Goal: Transaction & Acquisition: Purchase product/service

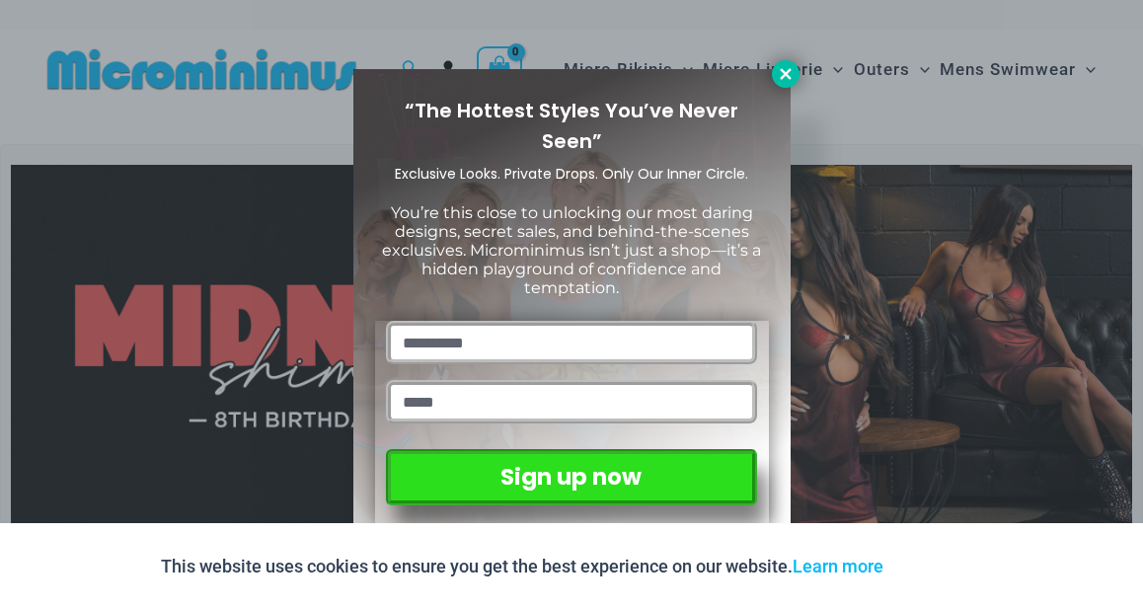
click at [784, 80] on icon at bounding box center [786, 74] width 18 height 18
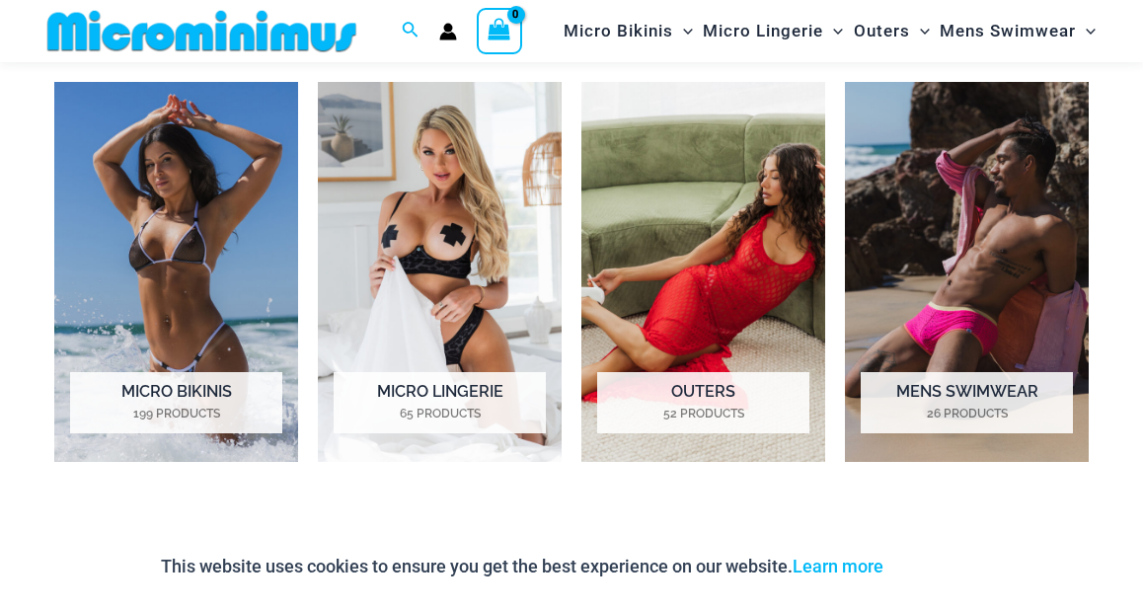
scroll to position [1351, 0]
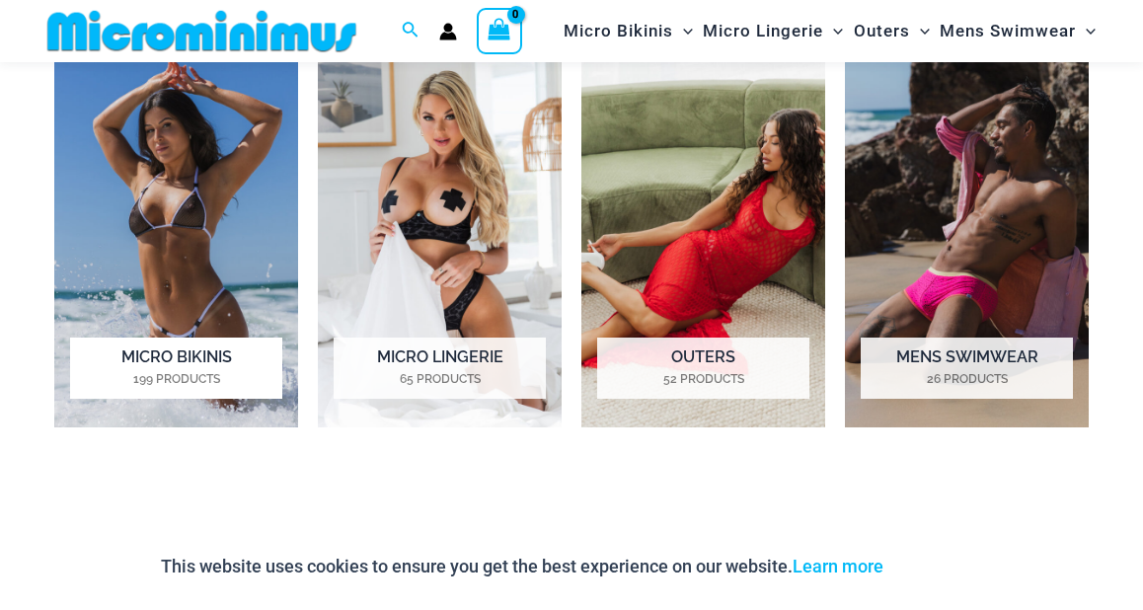
click at [165, 367] on h2 "Micro Bikinis 199 Products" at bounding box center [176, 368] width 212 height 61
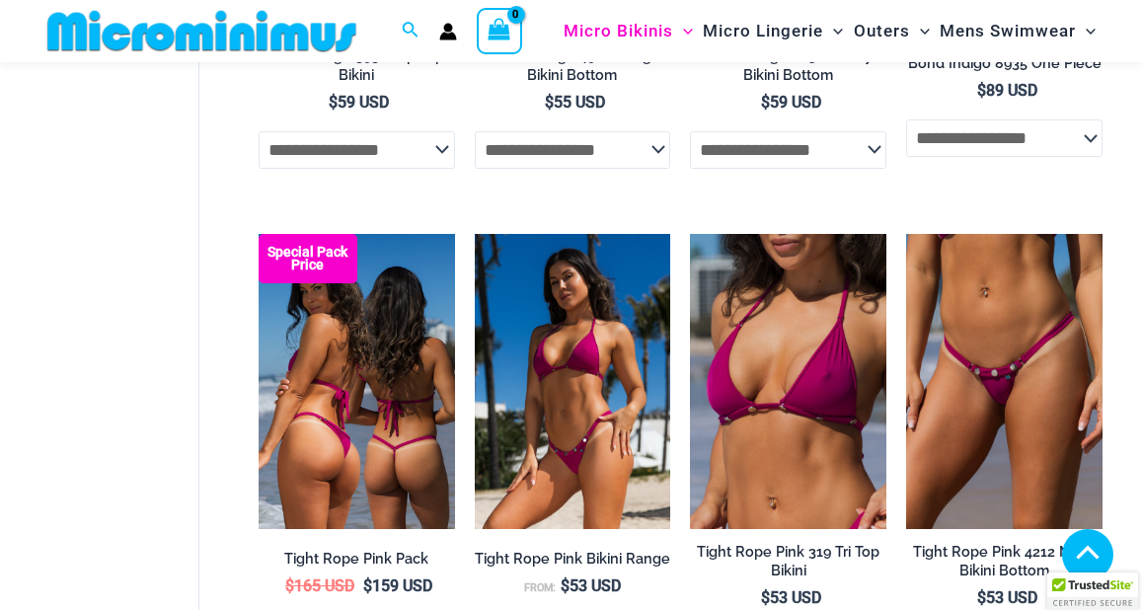
scroll to position [1554, 0]
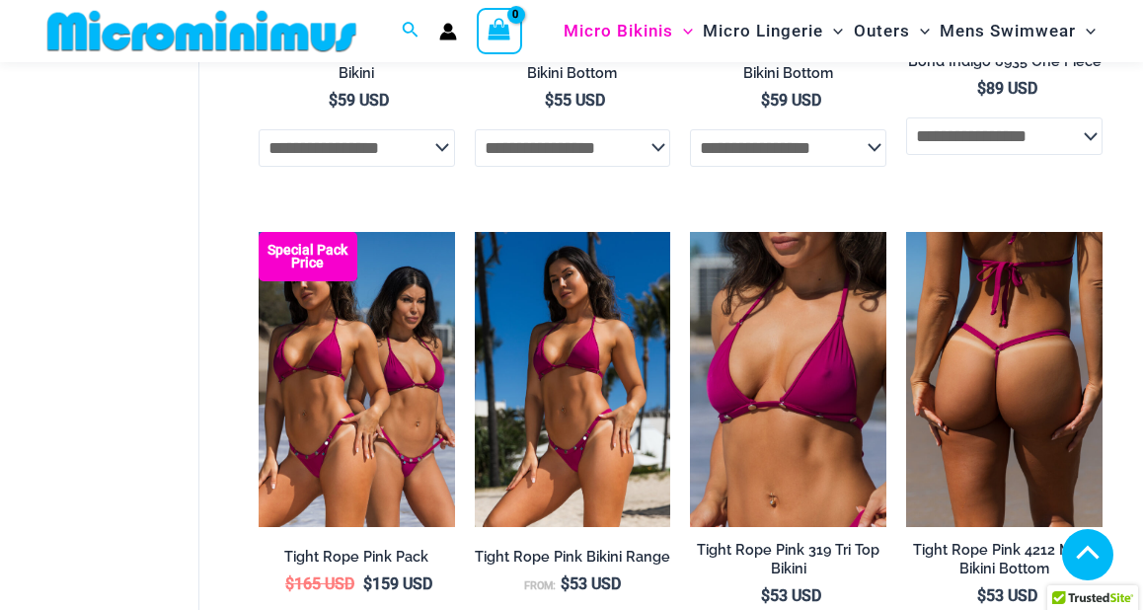
click at [963, 342] on img at bounding box center [1004, 379] width 196 height 294
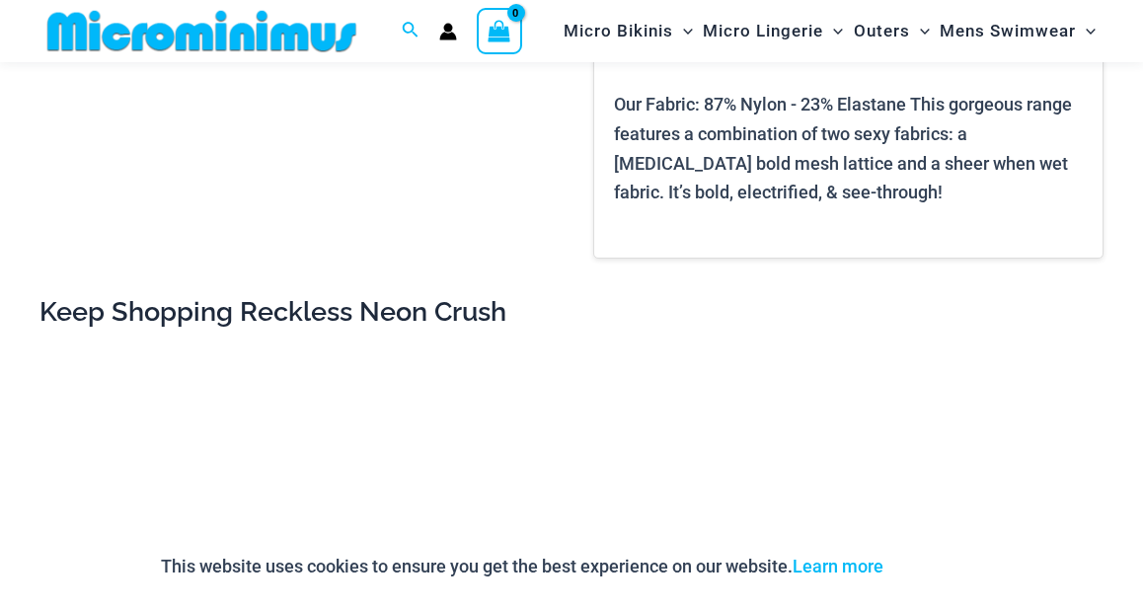
scroll to position [1252, 0]
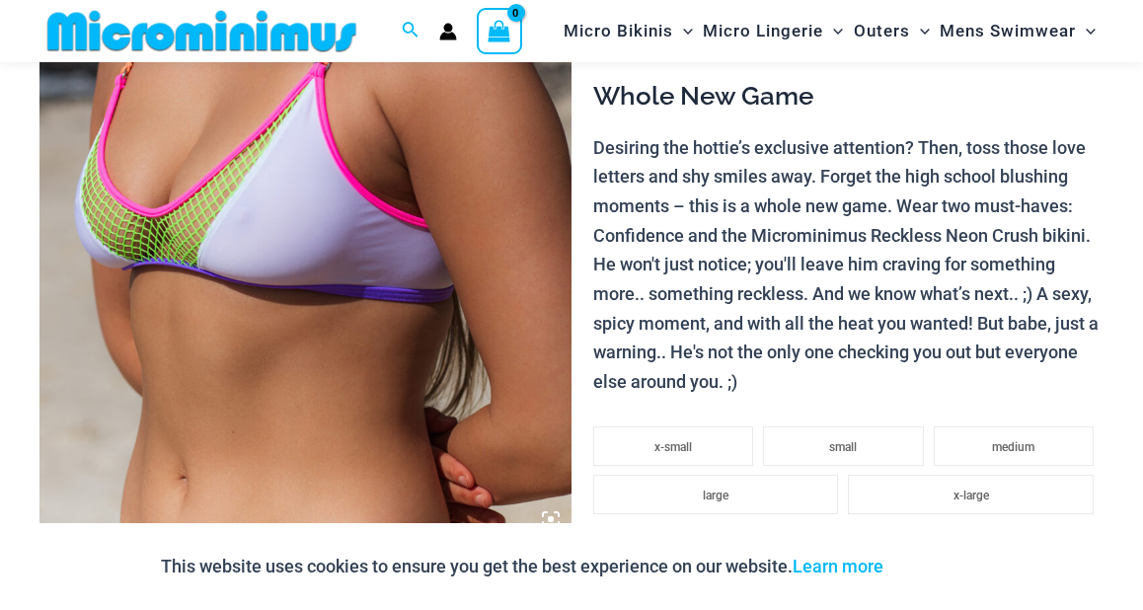
scroll to position [385, 0]
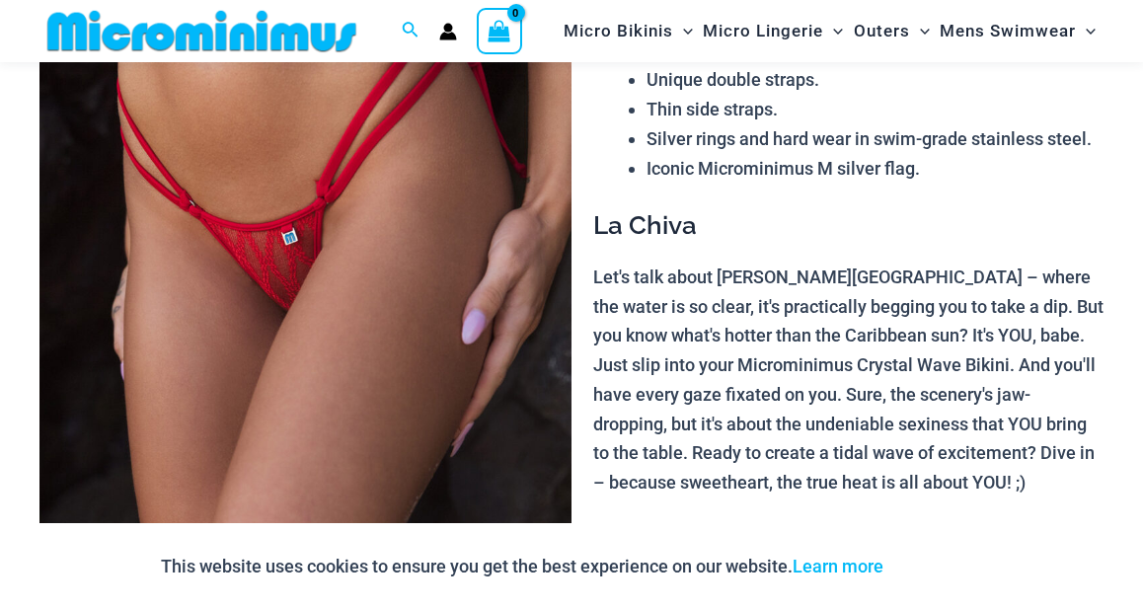
scroll to position [247, 0]
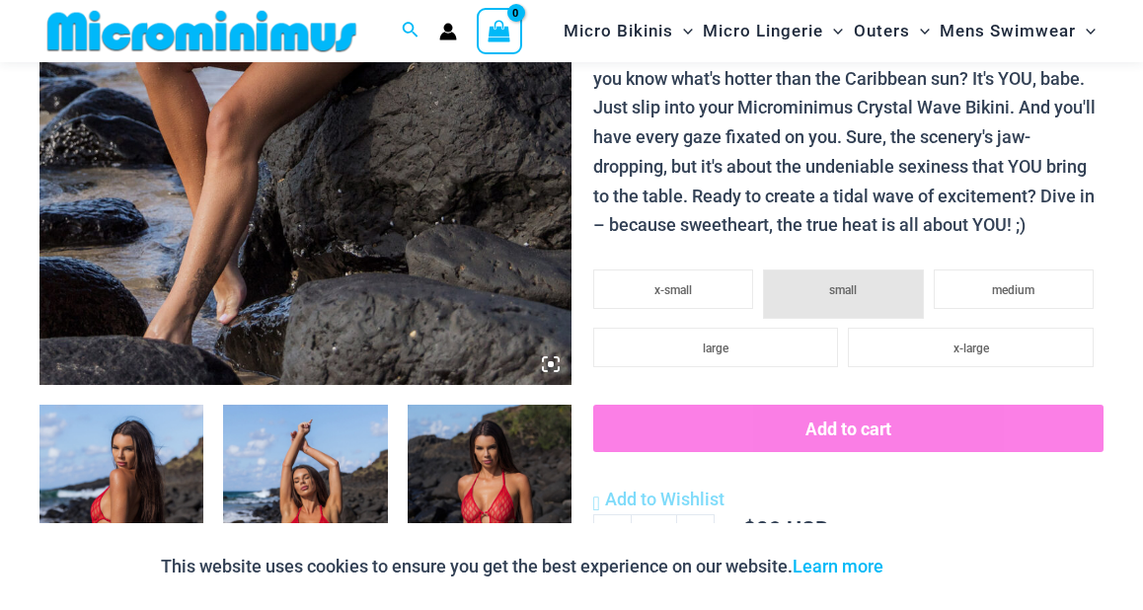
scroll to position [538, 0]
